Goal: Information Seeking & Learning: Learn about a topic

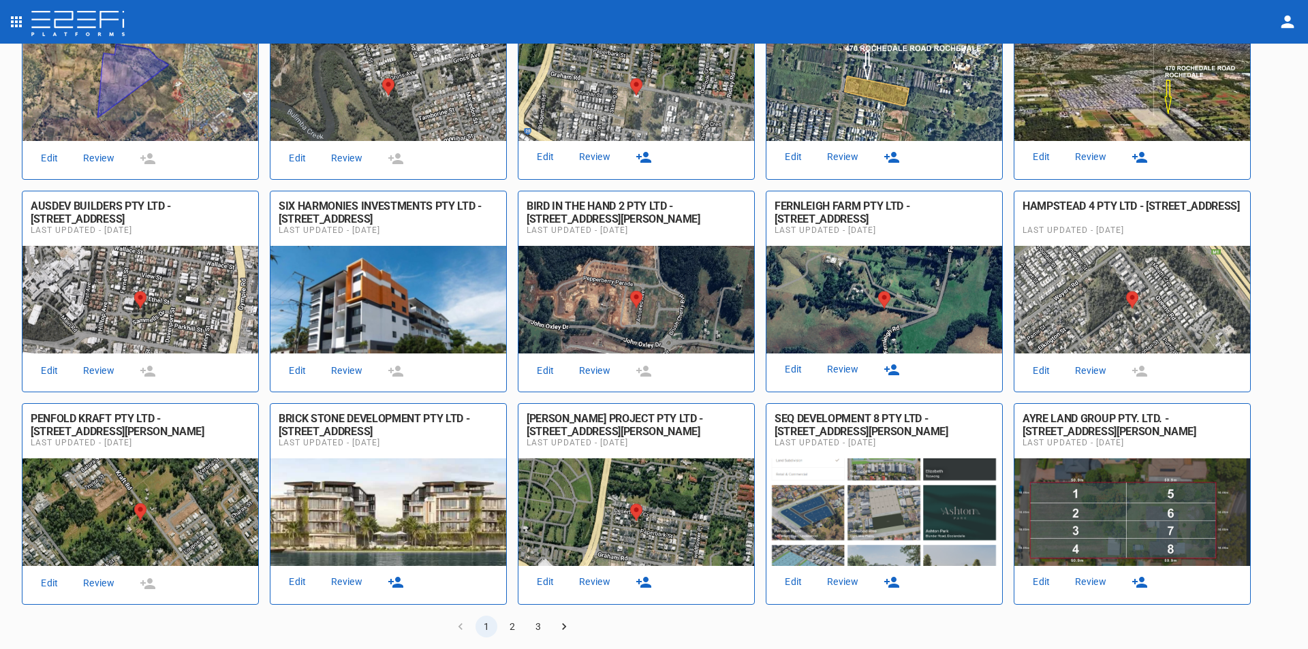
scroll to position [349, 0]
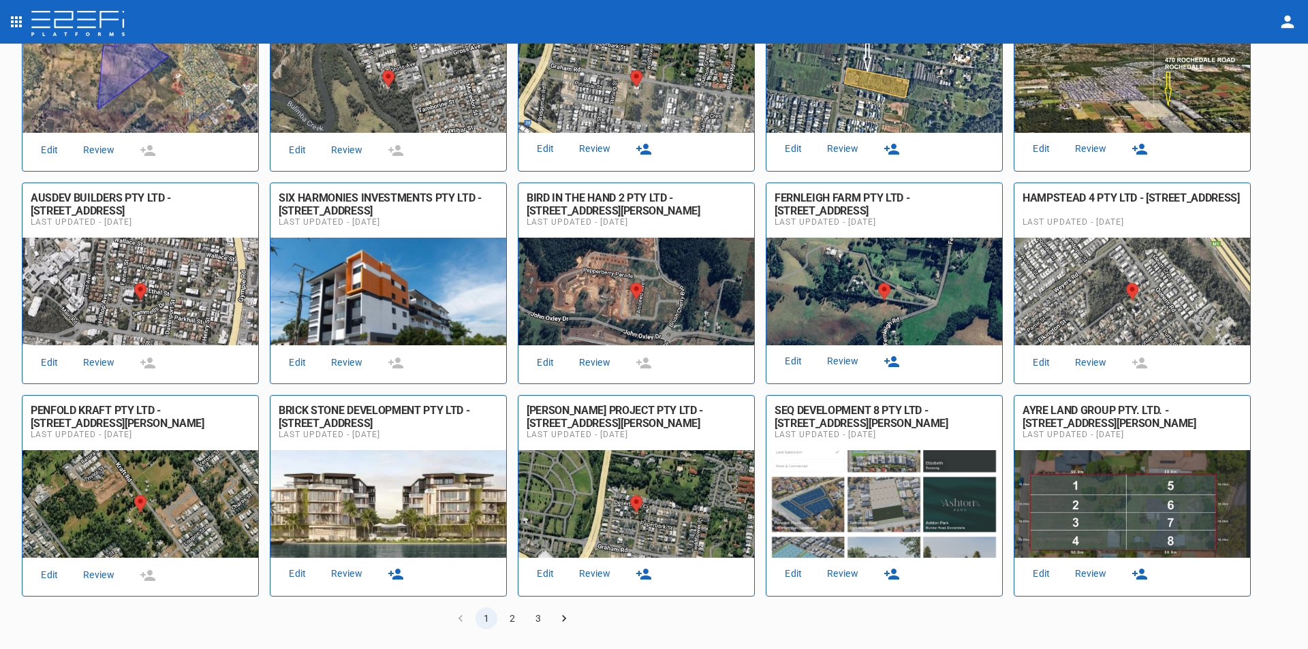
click at [844, 571] on link "Review" at bounding box center [843, 574] width 44 height 18
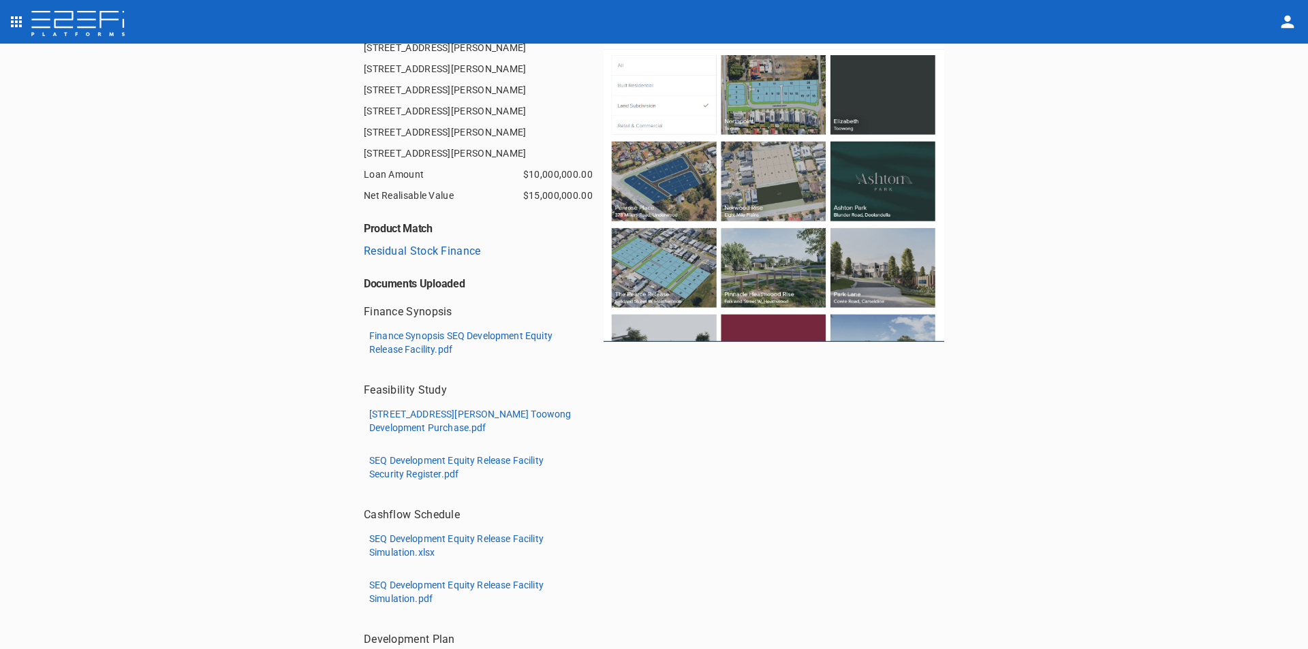
scroll to position [272, 0]
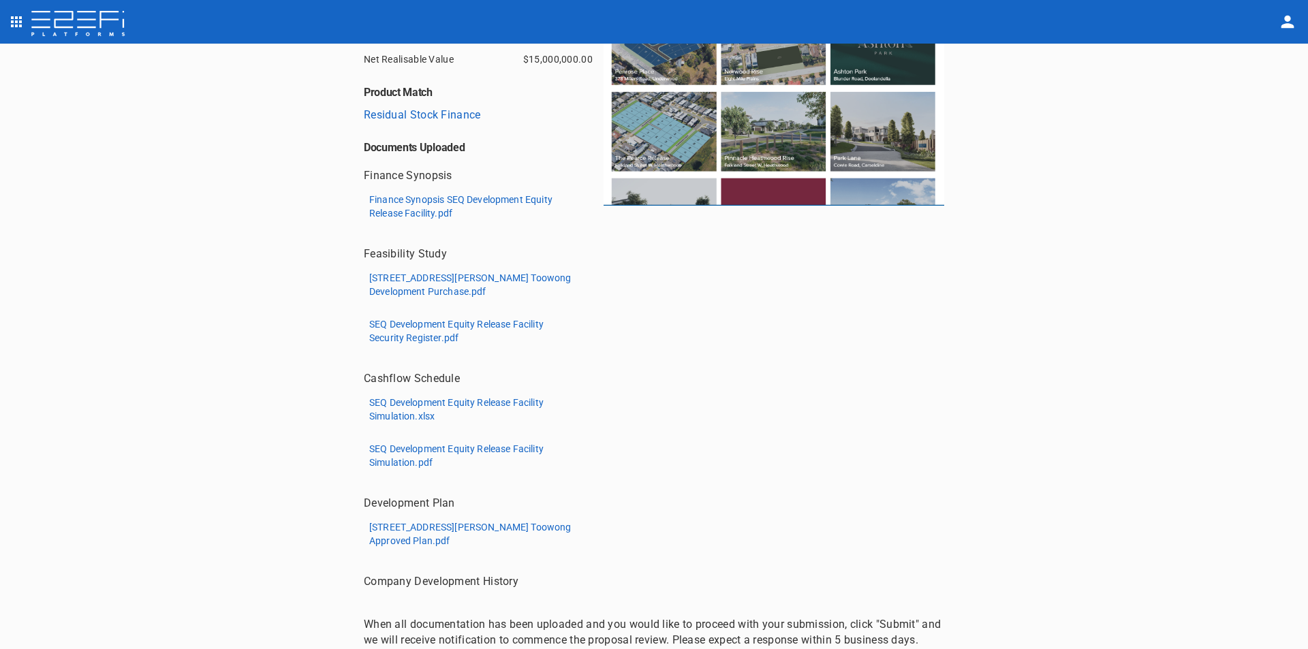
click at [432, 202] on p "Finance Synopsis SEQ Development Equity Release Facility.pdf" at bounding box center [471, 206] width 204 height 27
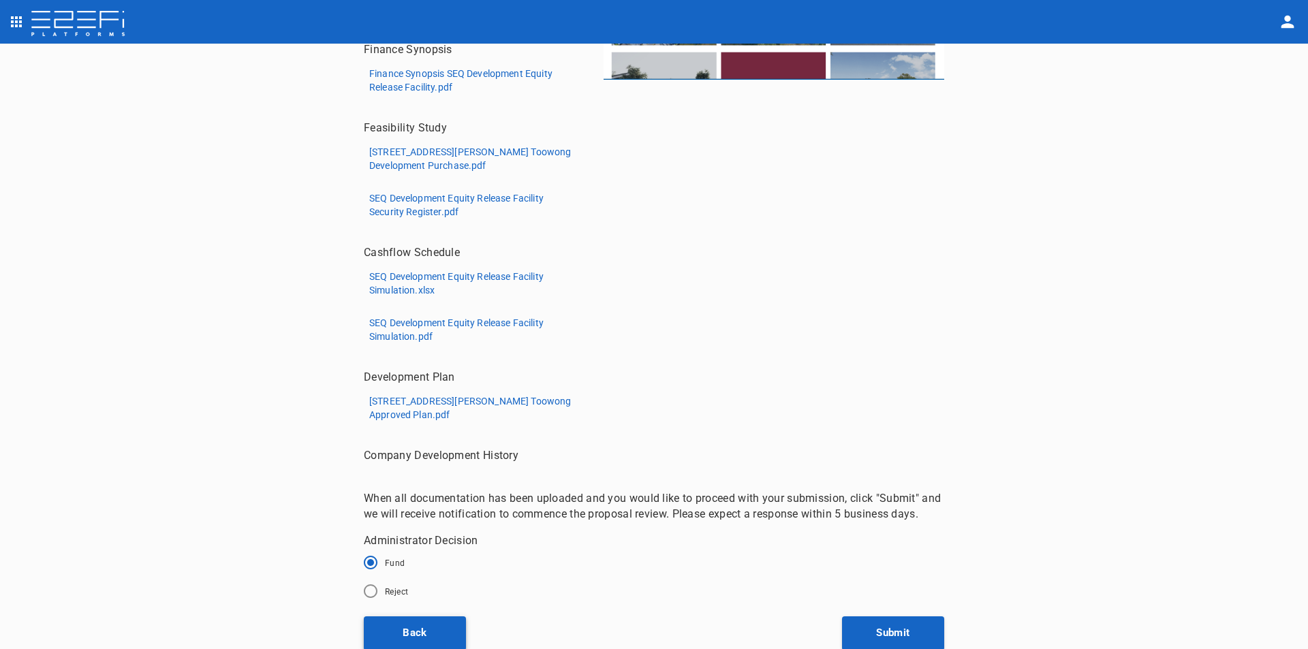
click at [412, 635] on button "Back" at bounding box center [415, 633] width 102 height 34
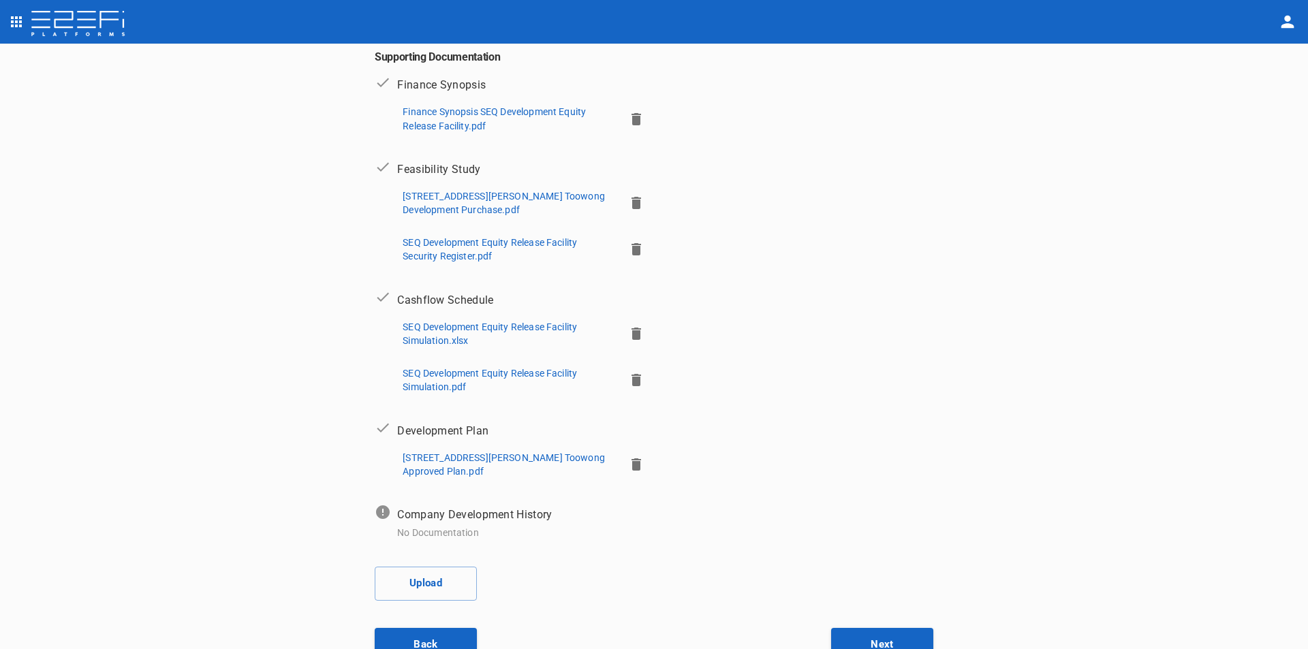
scroll to position [291, 0]
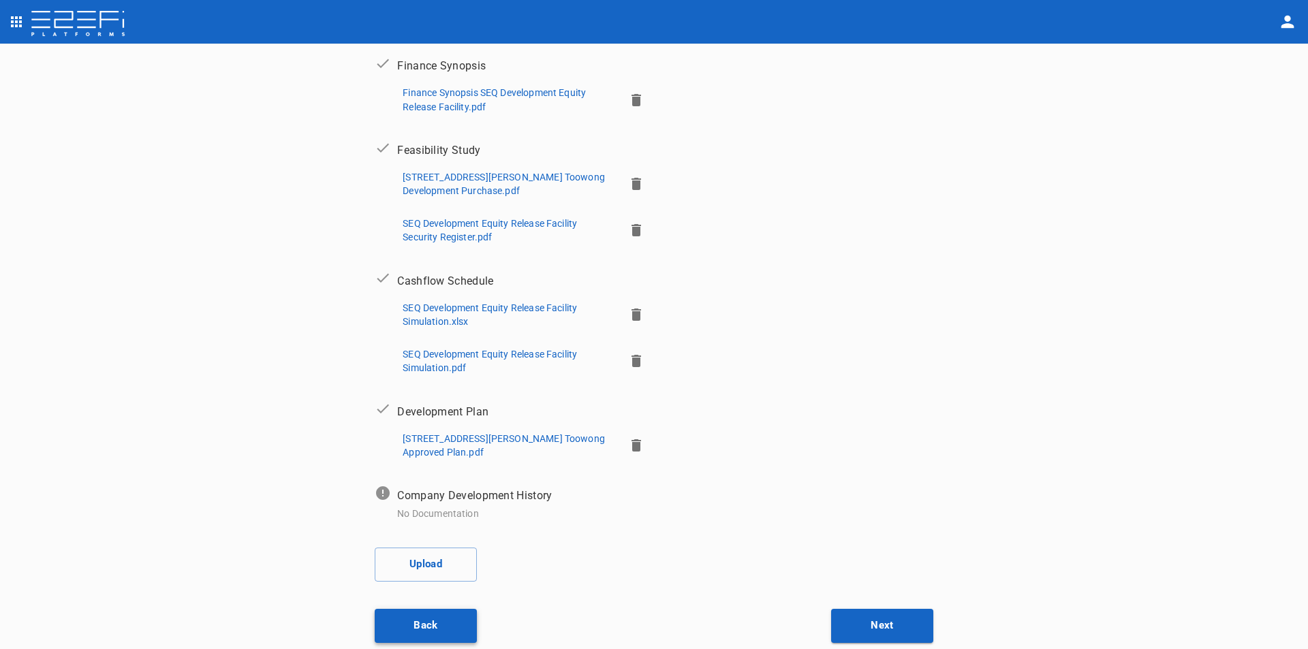
click at [420, 624] on button "Back" at bounding box center [426, 626] width 102 height 34
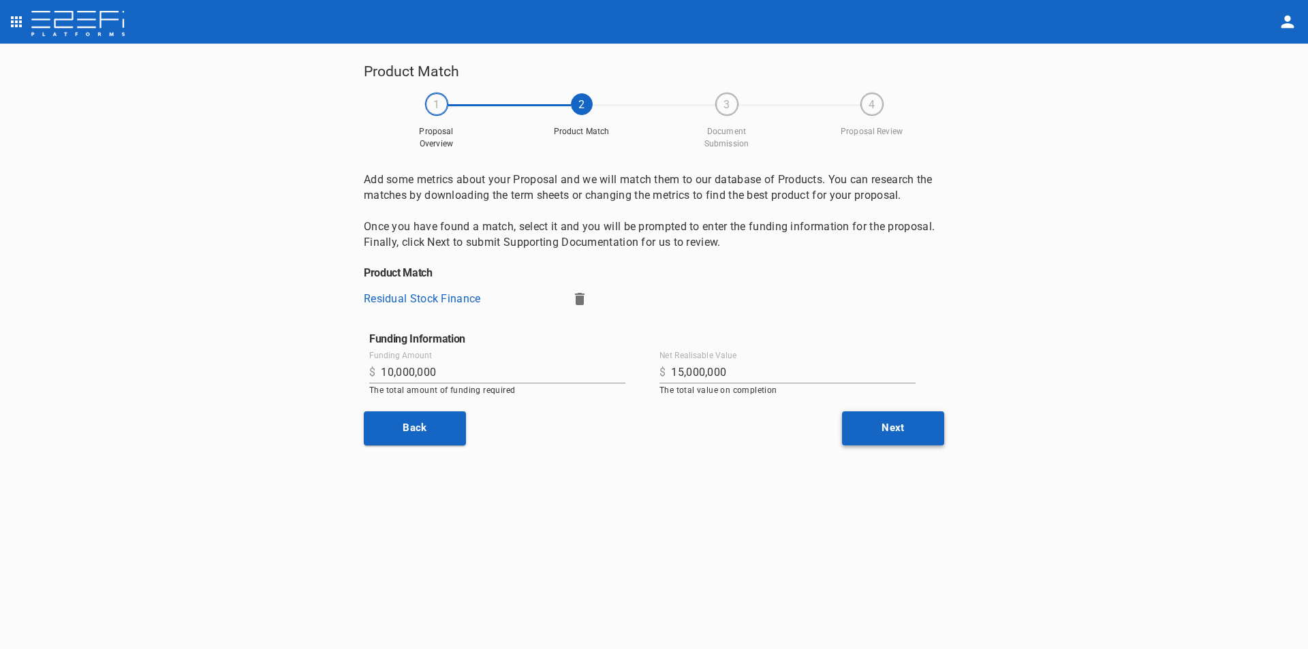
click at [899, 428] on button "Next" at bounding box center [893, 428] width 102 height 34
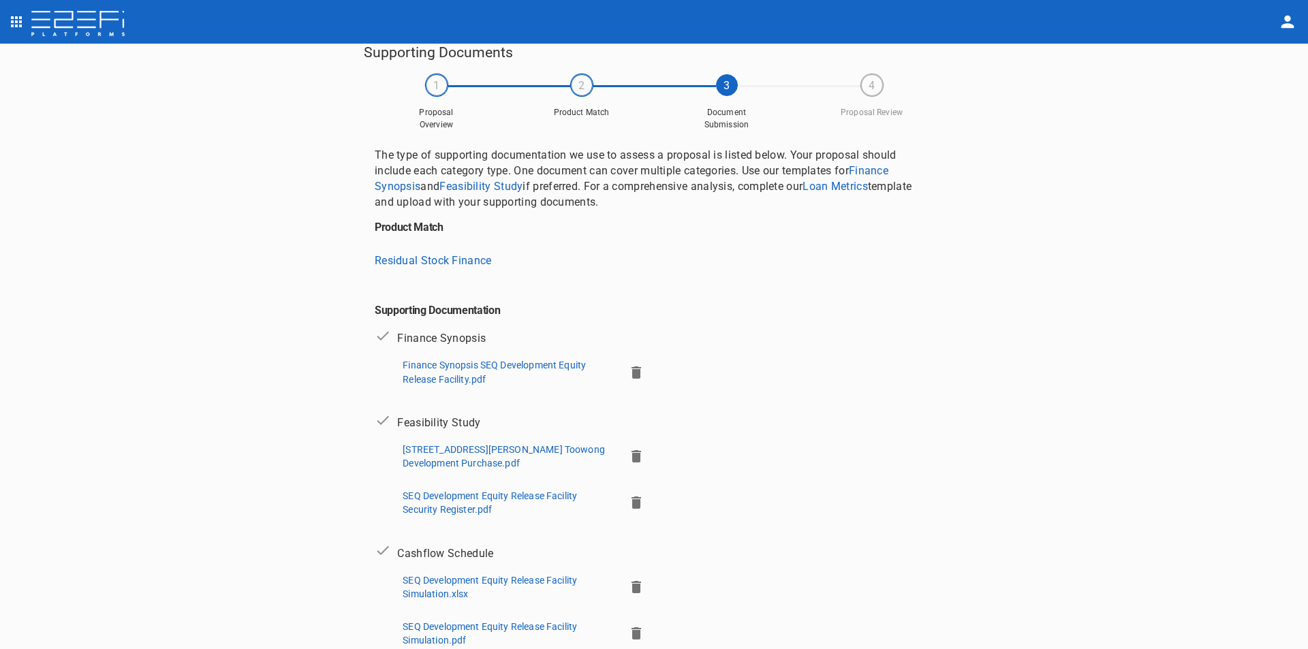
scroll to position [291, 0]
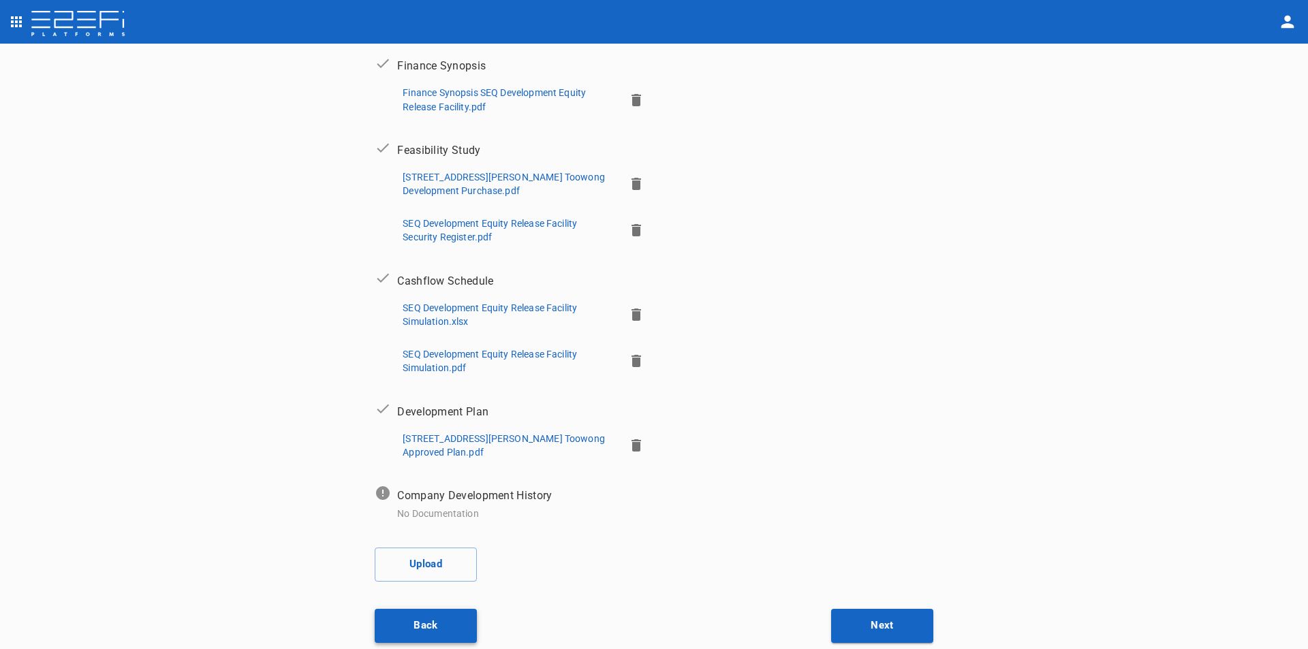
click at [414, 626] on button "Back" at bounding box center [426, 626] width 102 height 34
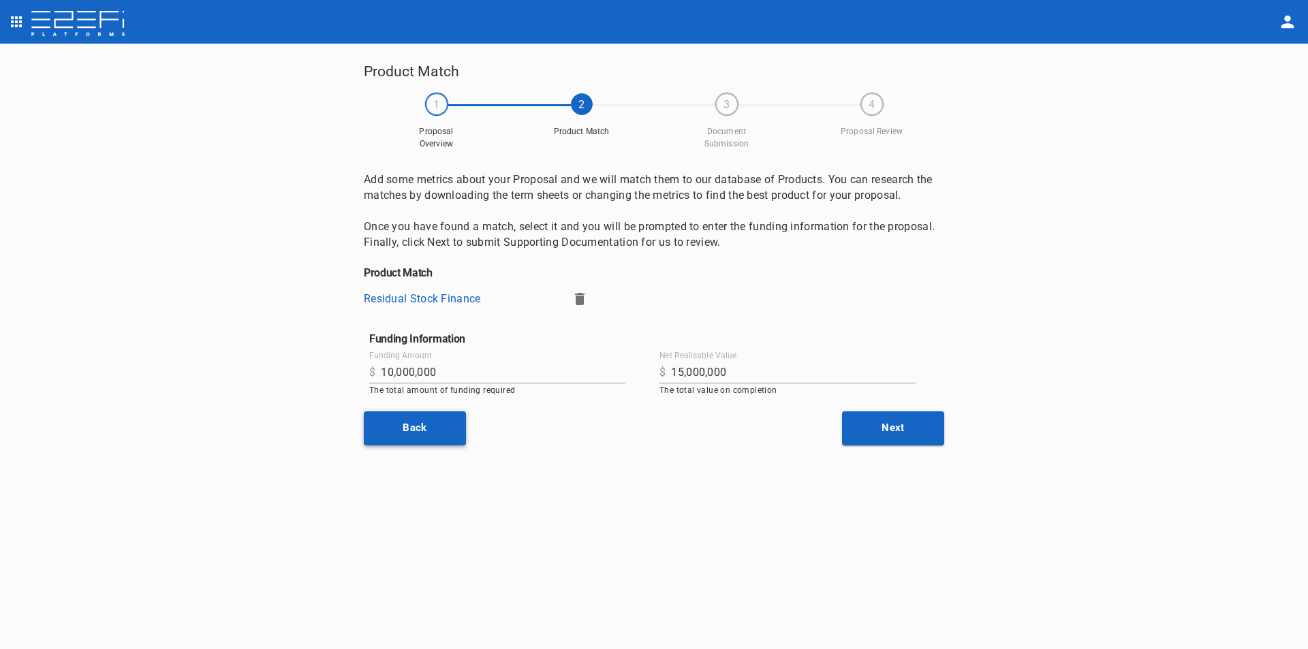
click at [405, 426] on button "Back" at bounding box center [415, 428] width 102 height 34
